Goal: Transaction & Acquisition: Purchase product/service

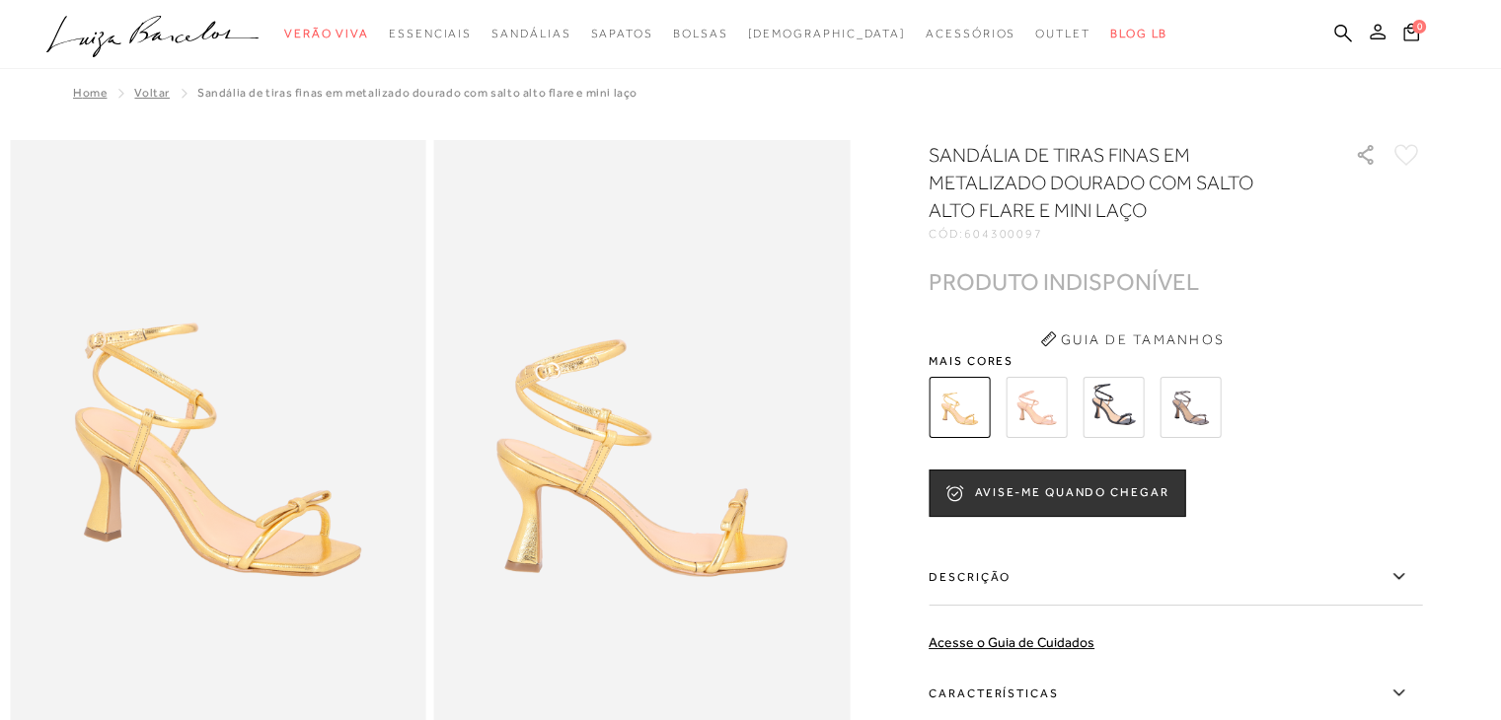
click at [1371, 35] on icon at bounding box center [1378, 32] width 16 height 16
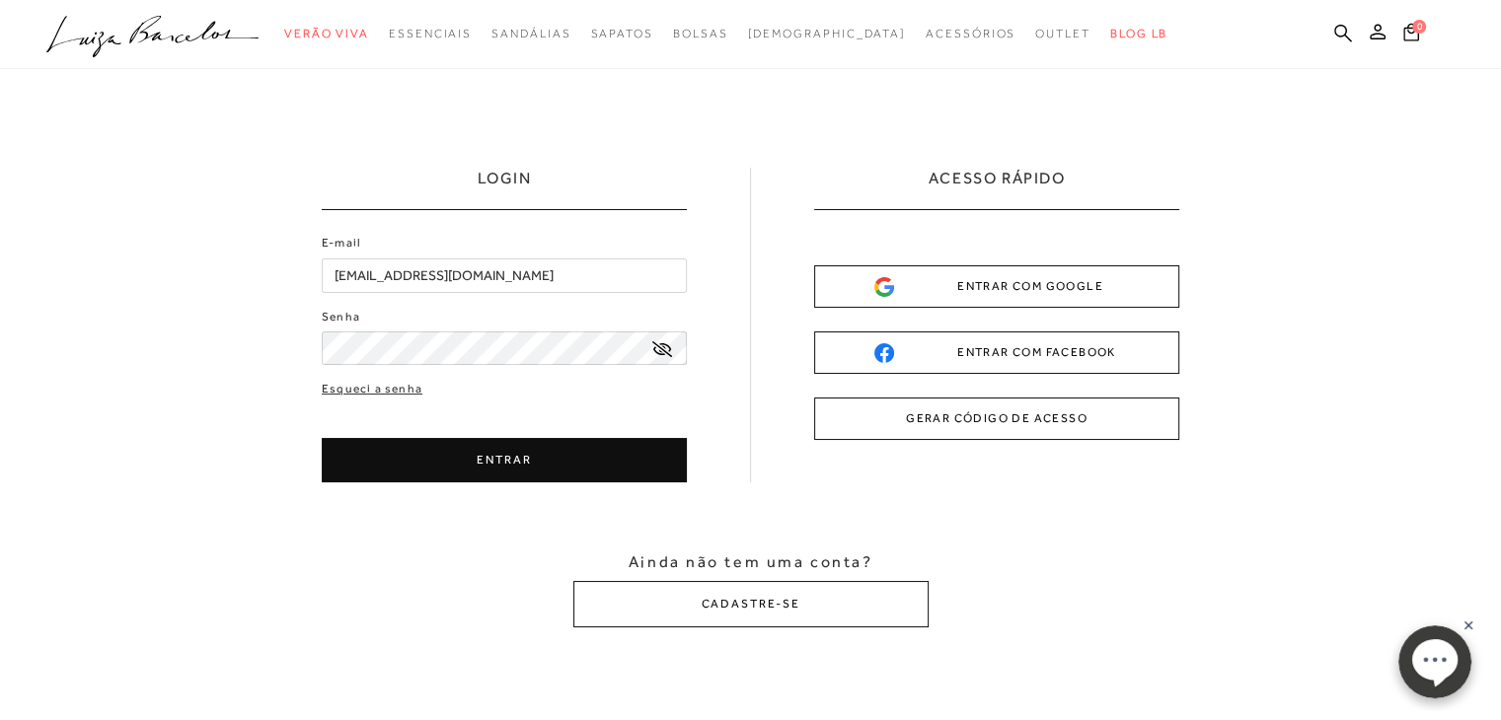
click at [867, 297] on button "ENTRAR COM GOOGLE" at bounding box center [996, 286] width 365 height 42
click at [487, 459] on button "ENTRAR" at bounding box center [504, 460] width 365 height 44
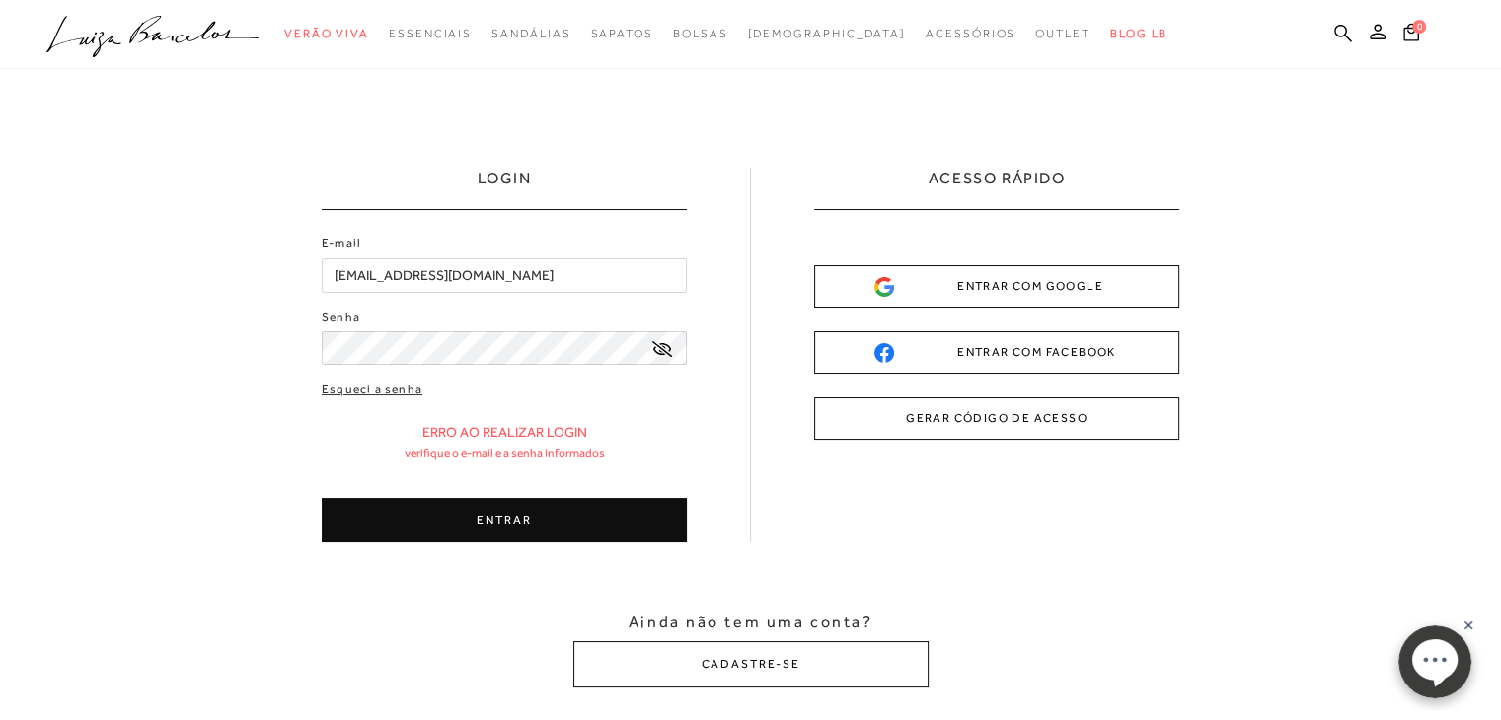
click at [659, 344] on icon at bounding box center [662, 349] width 20 height 16
click at [477, 515] on button "ENTRAR" at bounding box center [504, 520] width 365 height 44
click at [410, 530] on button "ENTRAR" at bounding box center [504, 520] width 365 height 44
click at [439, 520] on button "ENTRAR" at bounding box center [504, 520] width 365 height 44
click at [406, 531] on button "ENTRAR" at bounding box center [504, 520] width 365 height 44
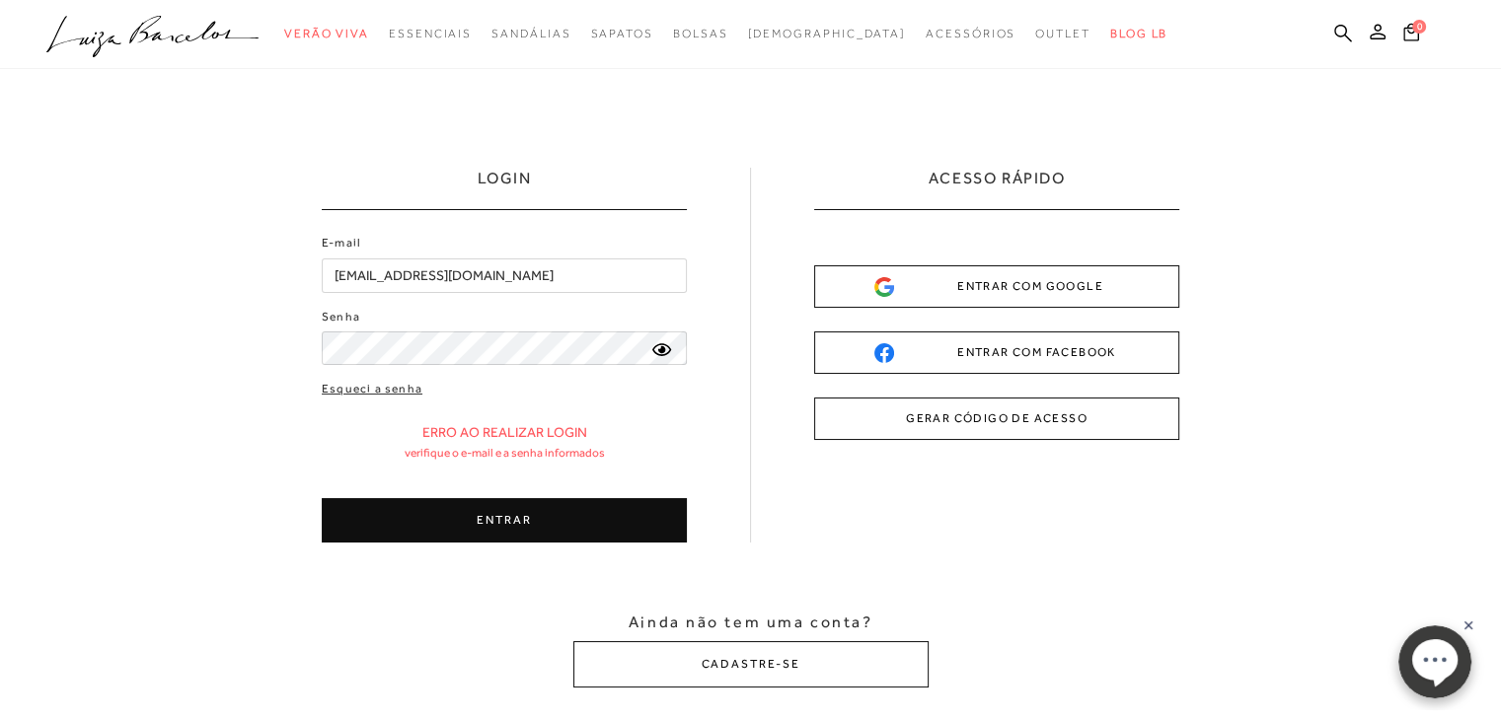
click at [1011, 282] on div "ENTRAR COM GOOGLE" at bounding box center [996, 286] width 245 height 21
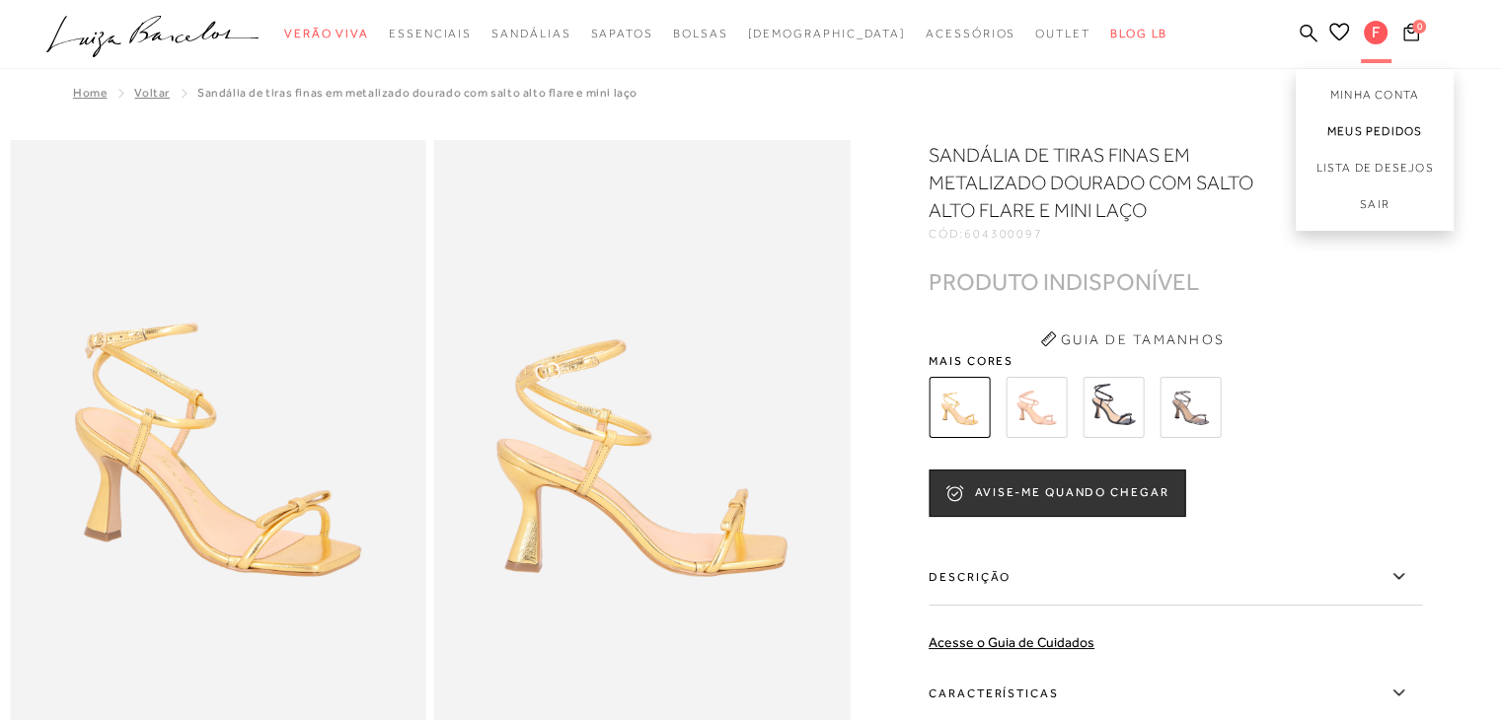
click at [1363, 135] on link "Meus Pedidos" at bounding box center [1375, 131] width 158 height 37
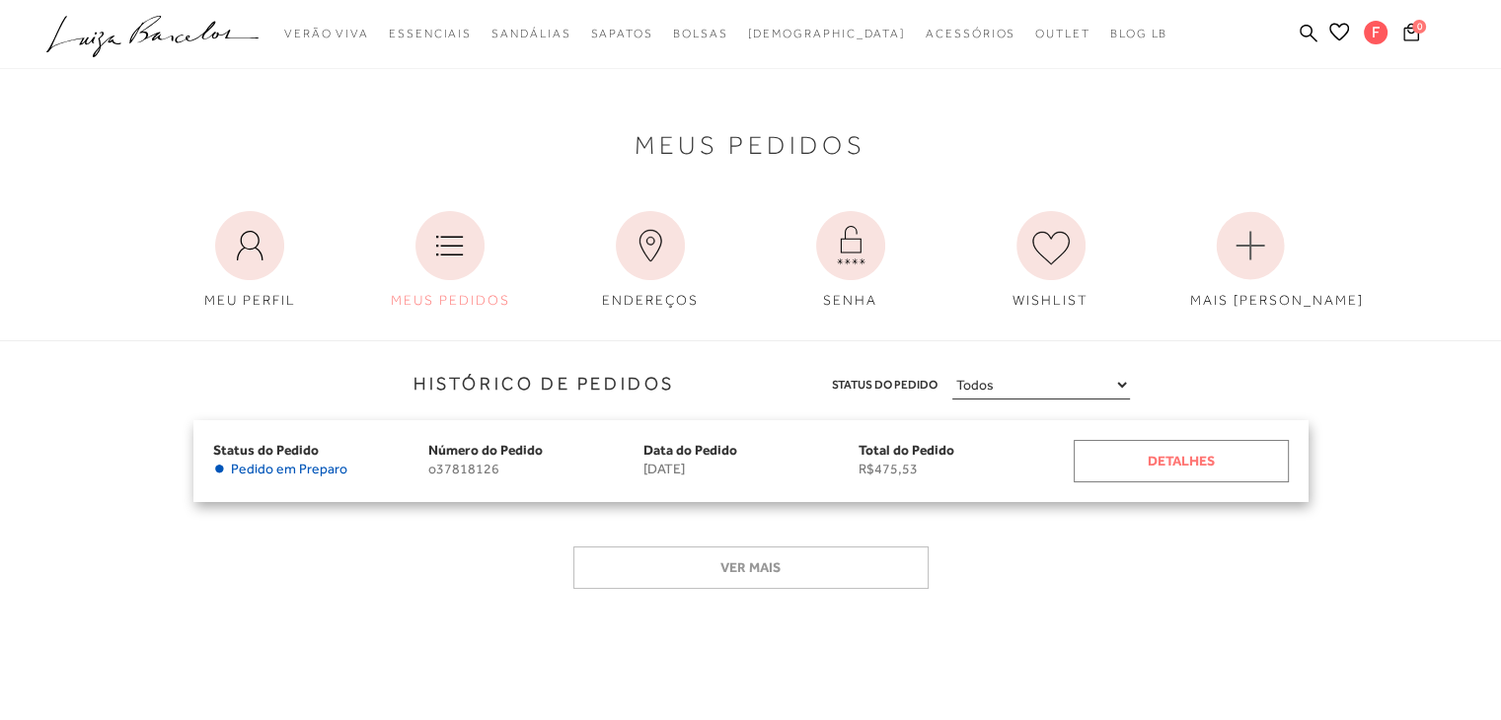
click at [1144, 460] on div "Detalhes" at bounding box center [1181, 461] width 215 height 42
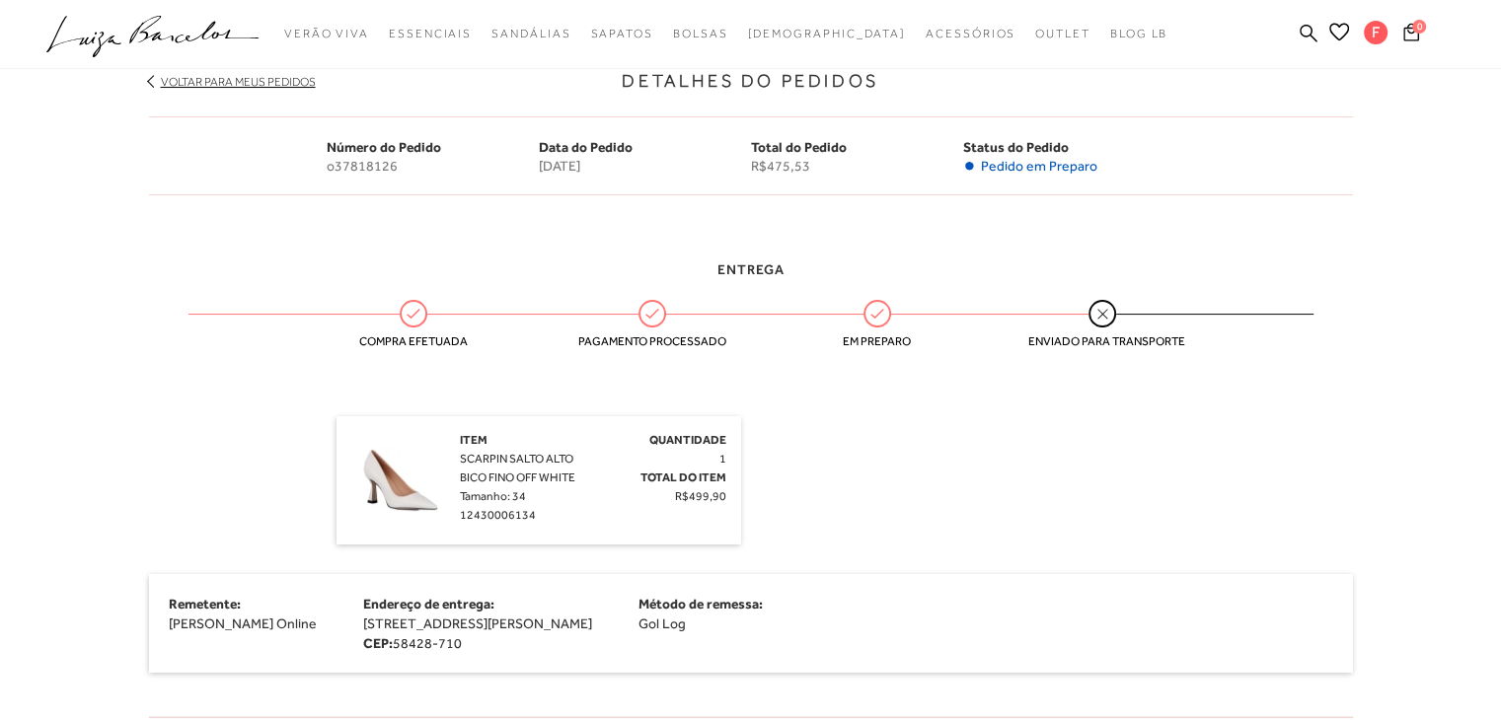
scroll to position [250, 0]
